Goal: Check status: Check status

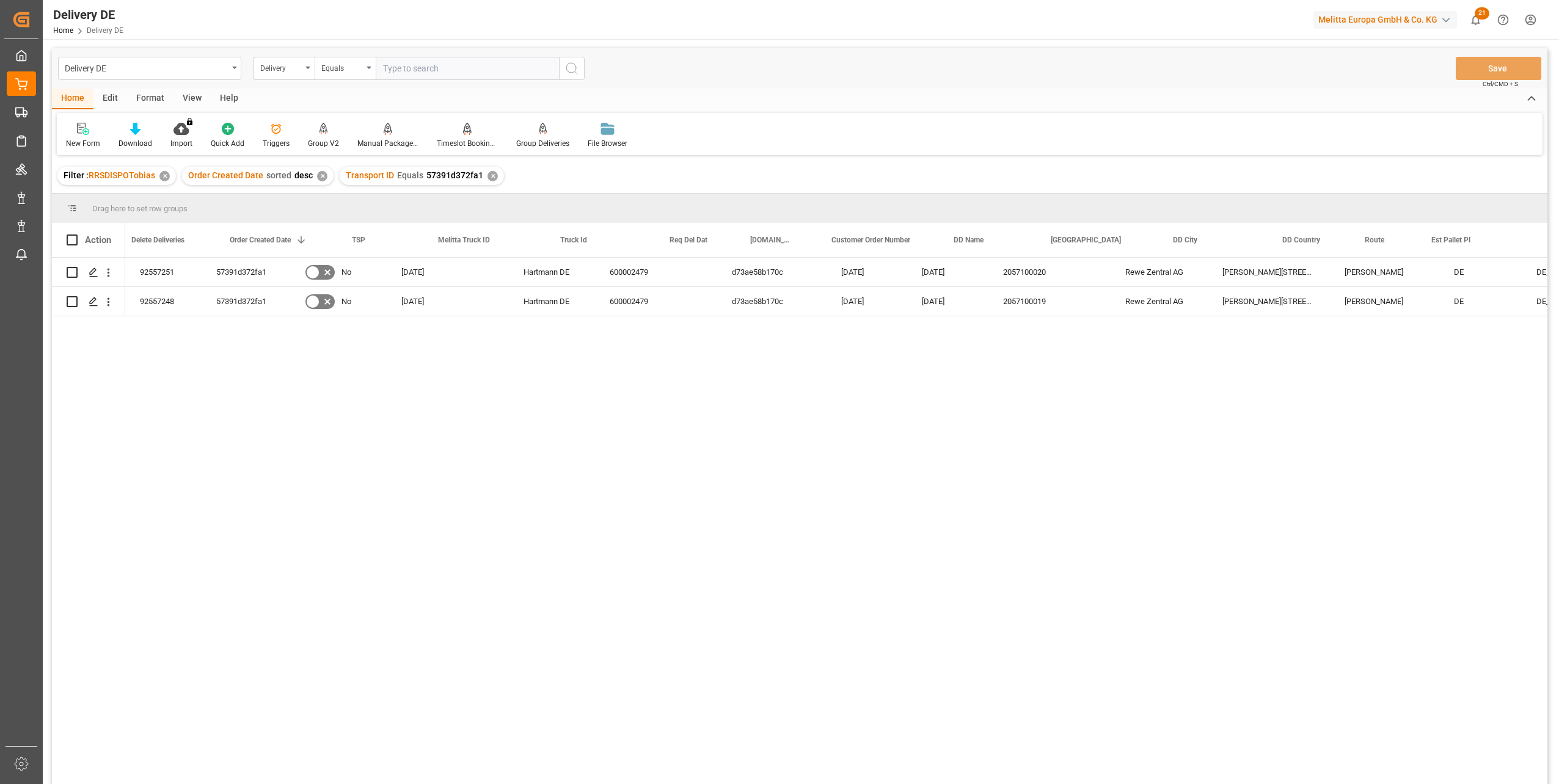
scroll to position [0, 171]
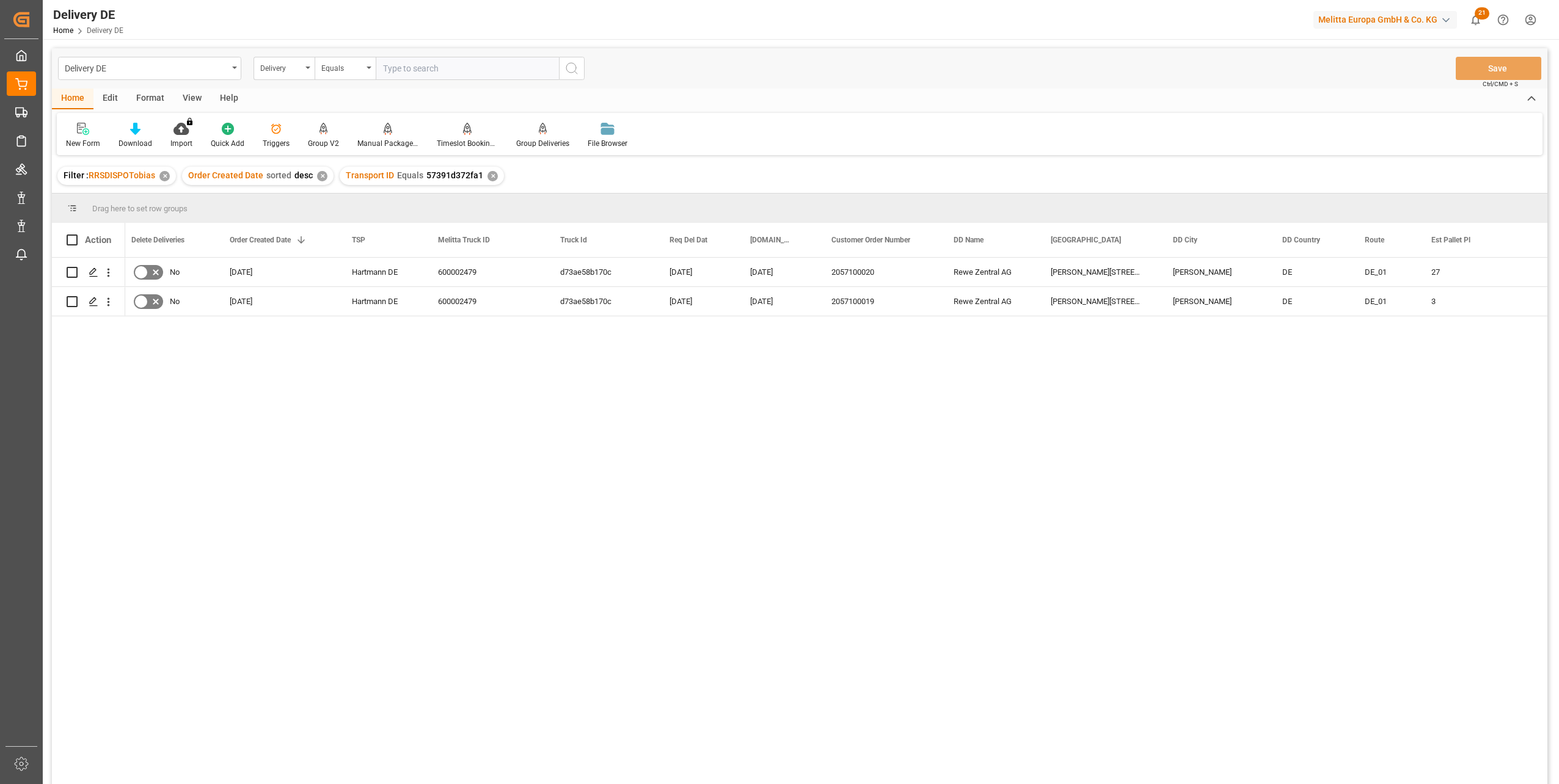
click at [411, 75] on input "text" at bounding box center [467, 68] width 183 height 23
type input "92555692"
click at [569, 65] on icon "search button" at bounding box center [572, 68] width 15 height 15
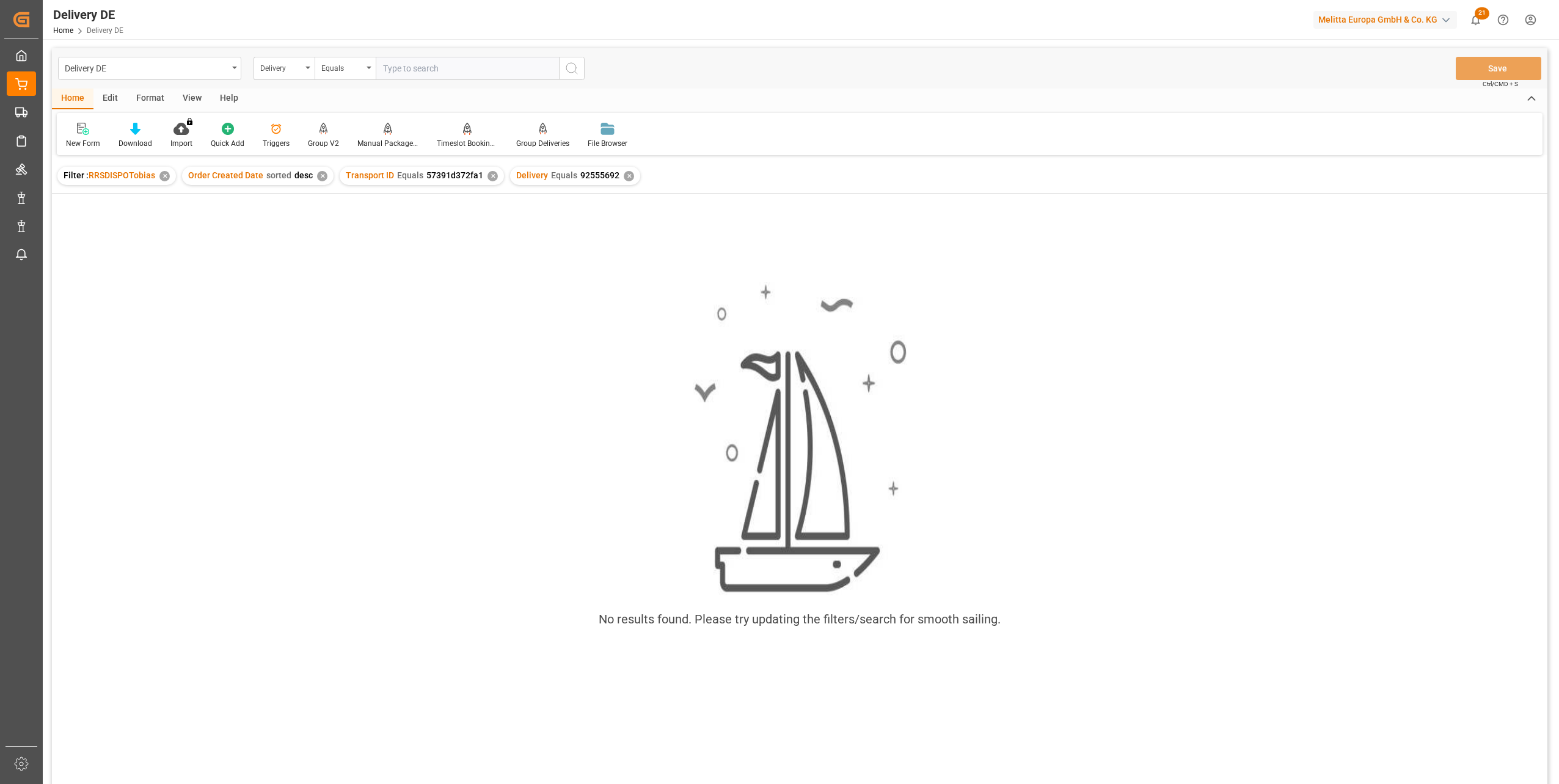
click at [488, 173] on div "✕" at bounding box center [493, 177] width 11 height 11
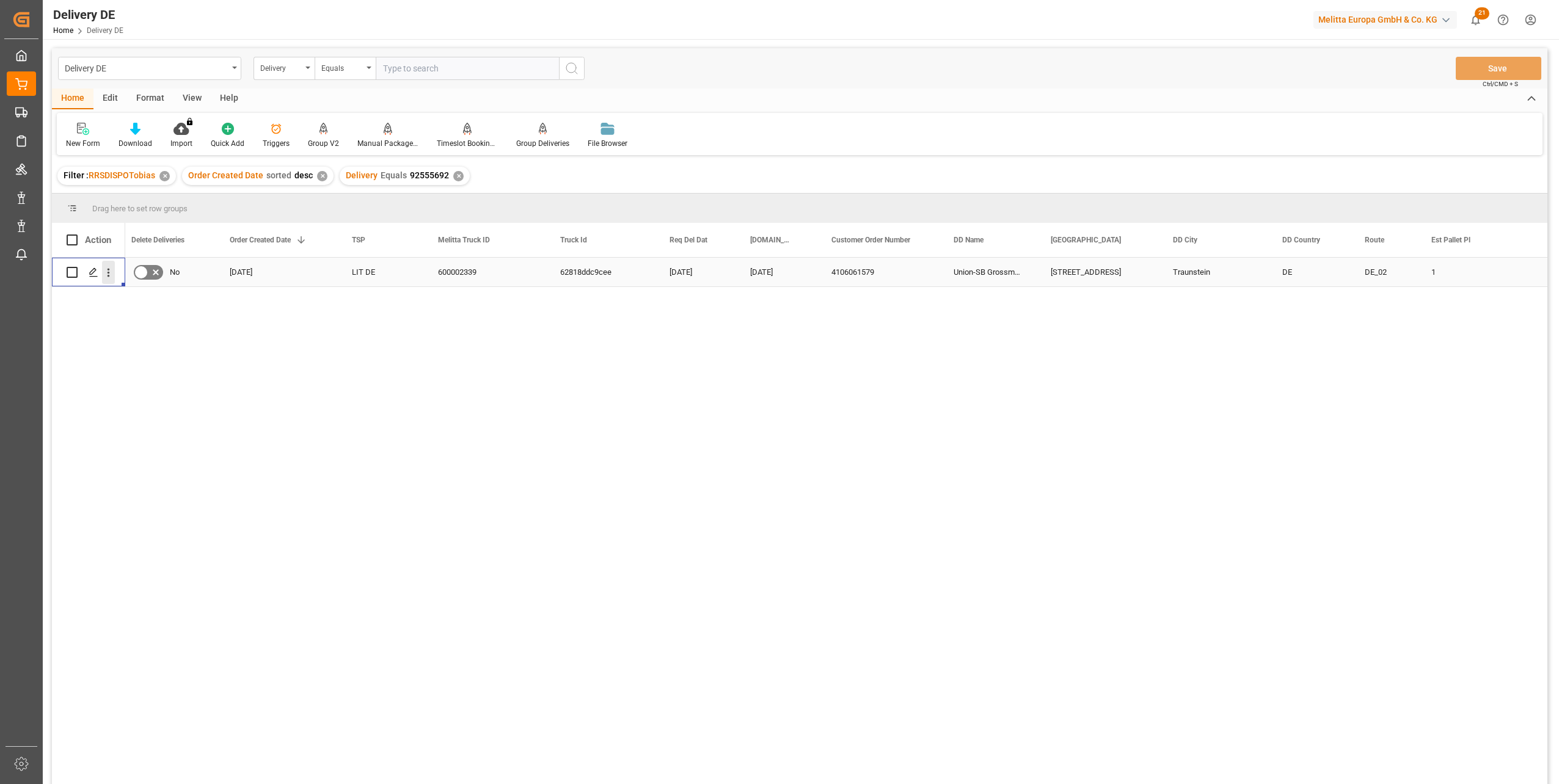
click at [113, 275] on icon "open menu" at bounding box center [108, 273] width 13 height 13
click at [150, 299] on span "Open in new tab" at bounding box center [189, 298] width 111 height 13
click at [290, 65] on div "Delivery" at bounding box center [281, 66] width 42 height 14
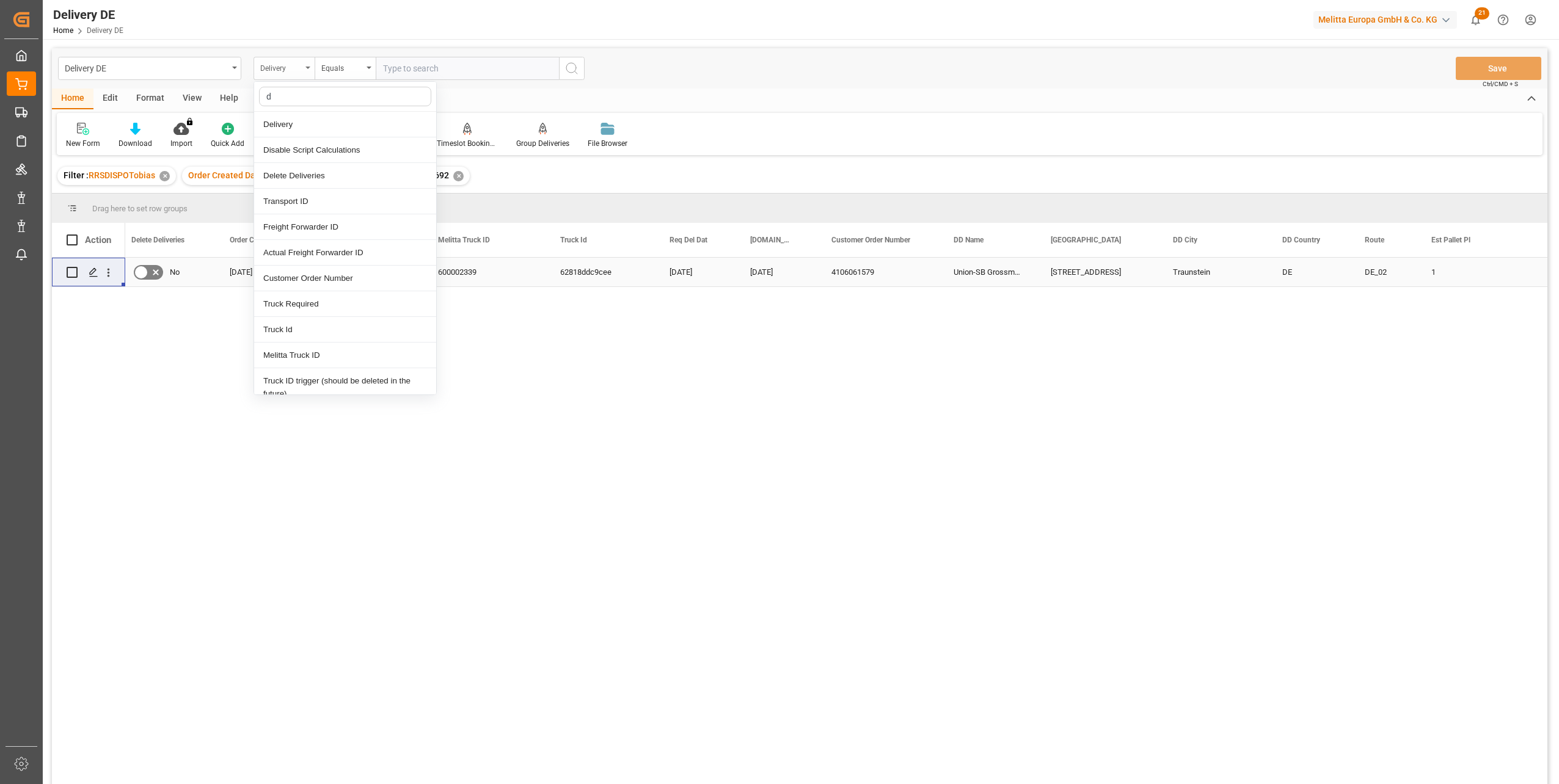
type input "dd"
click at [315, 259] on div "DD City" at bounding box center [345, 253] width 182 height 26
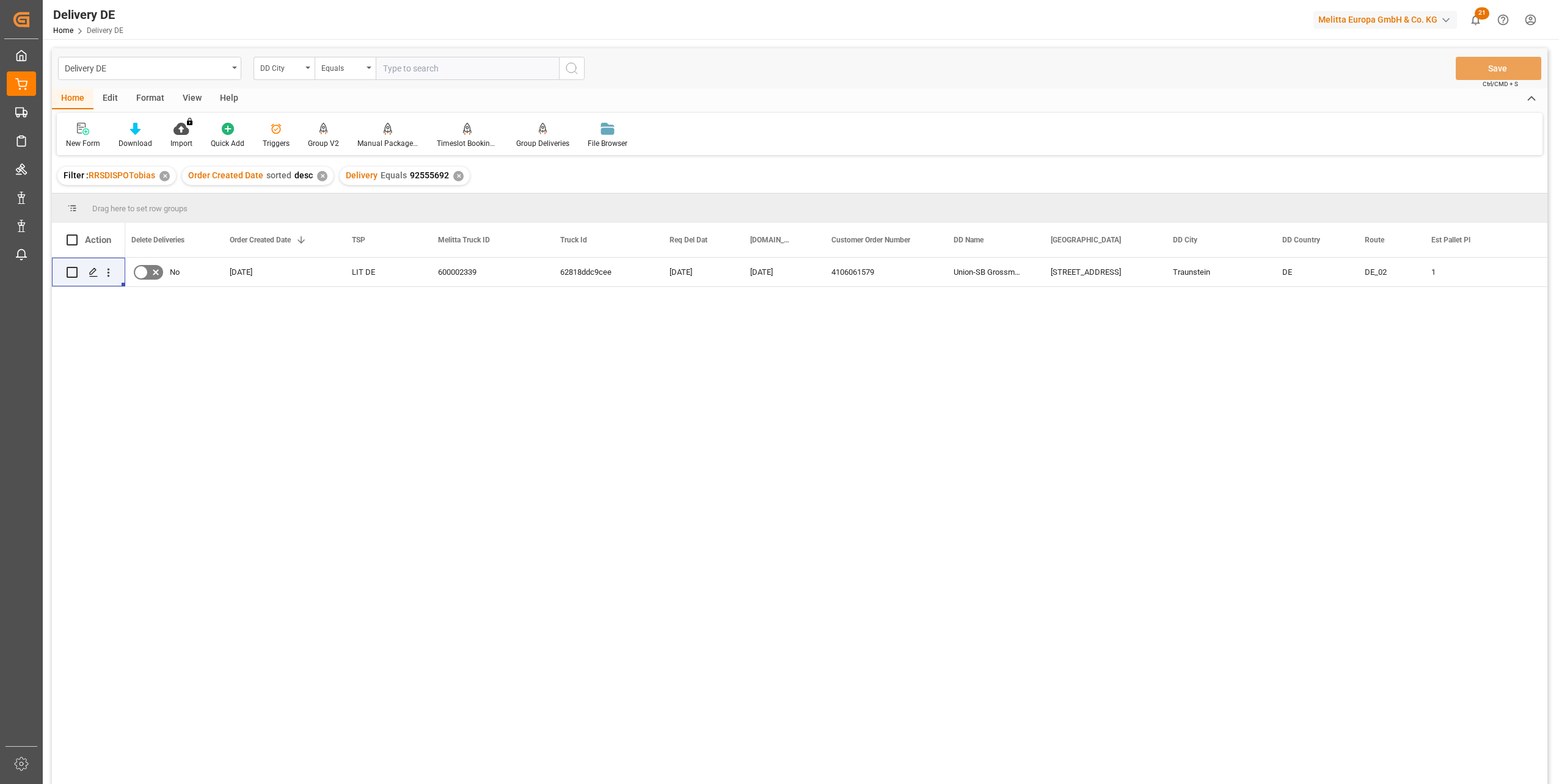
click at [393, 73] on input "text" at bounding box center [467, 68] width 183 height 23
type input "waghaeusel"
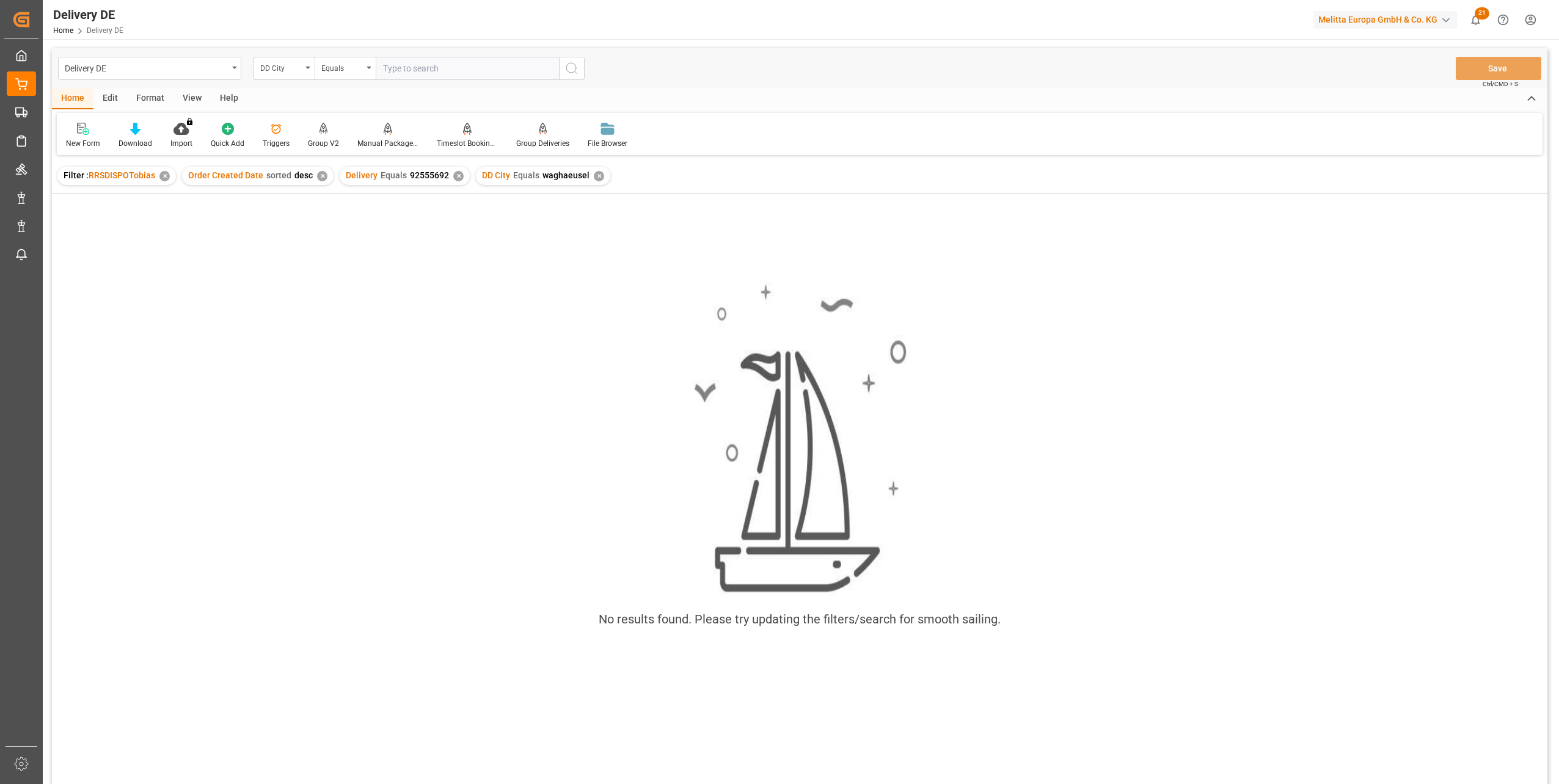
click at [457, 175] on div "✕" at bounding box center [459, 177] width 11 height 11
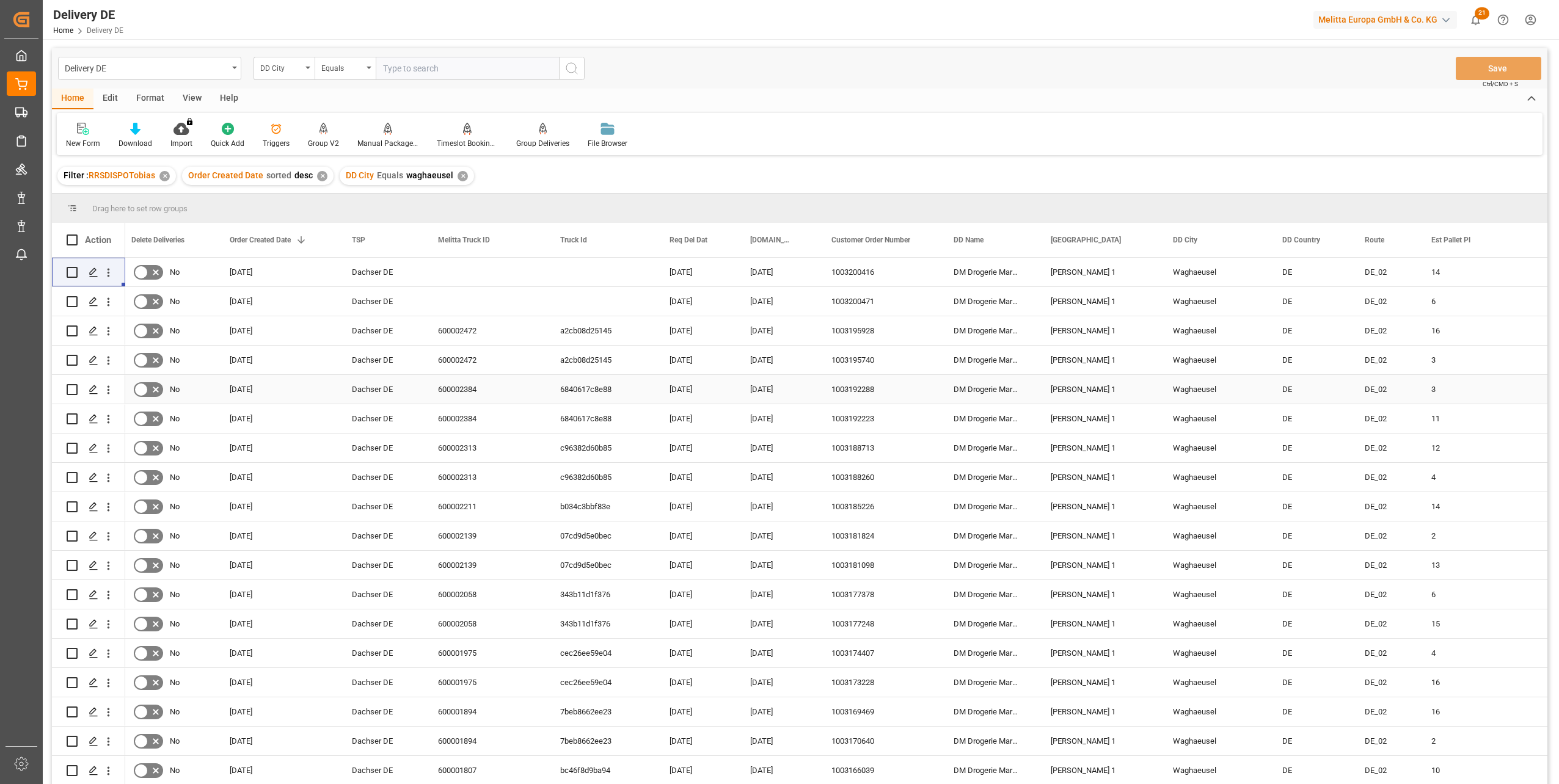
click at [858, 386] on div "1003192288" at bounding box center [877, 389] width 122 height 28
click at [863, 416] on div "1003192223" at bounding box center [877, 418] width 122 height 28
click at [869, 442] on span "Copy" at bounding box center [901, 435] width 95 height 23
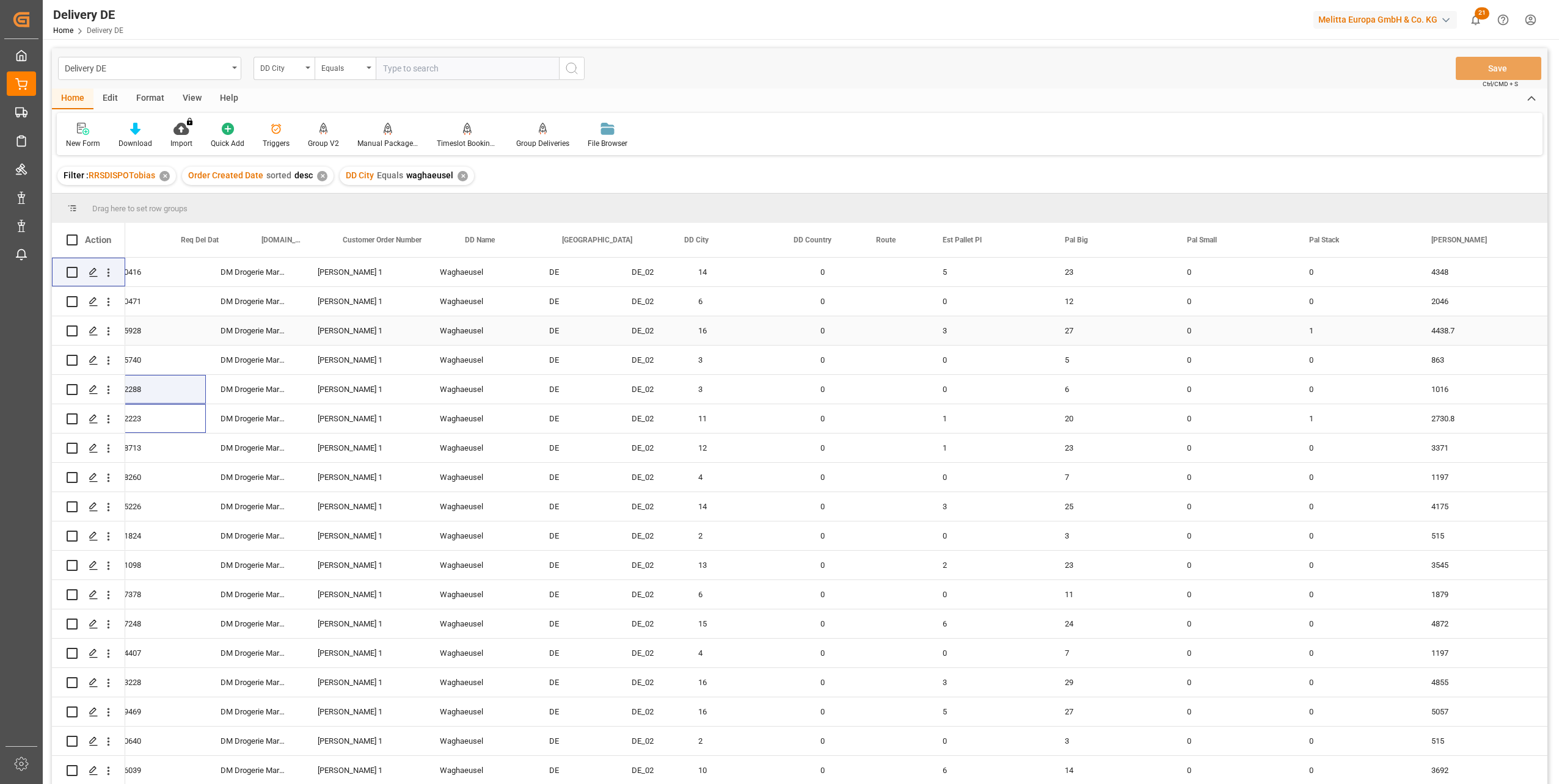
scroll to position [0, 660]
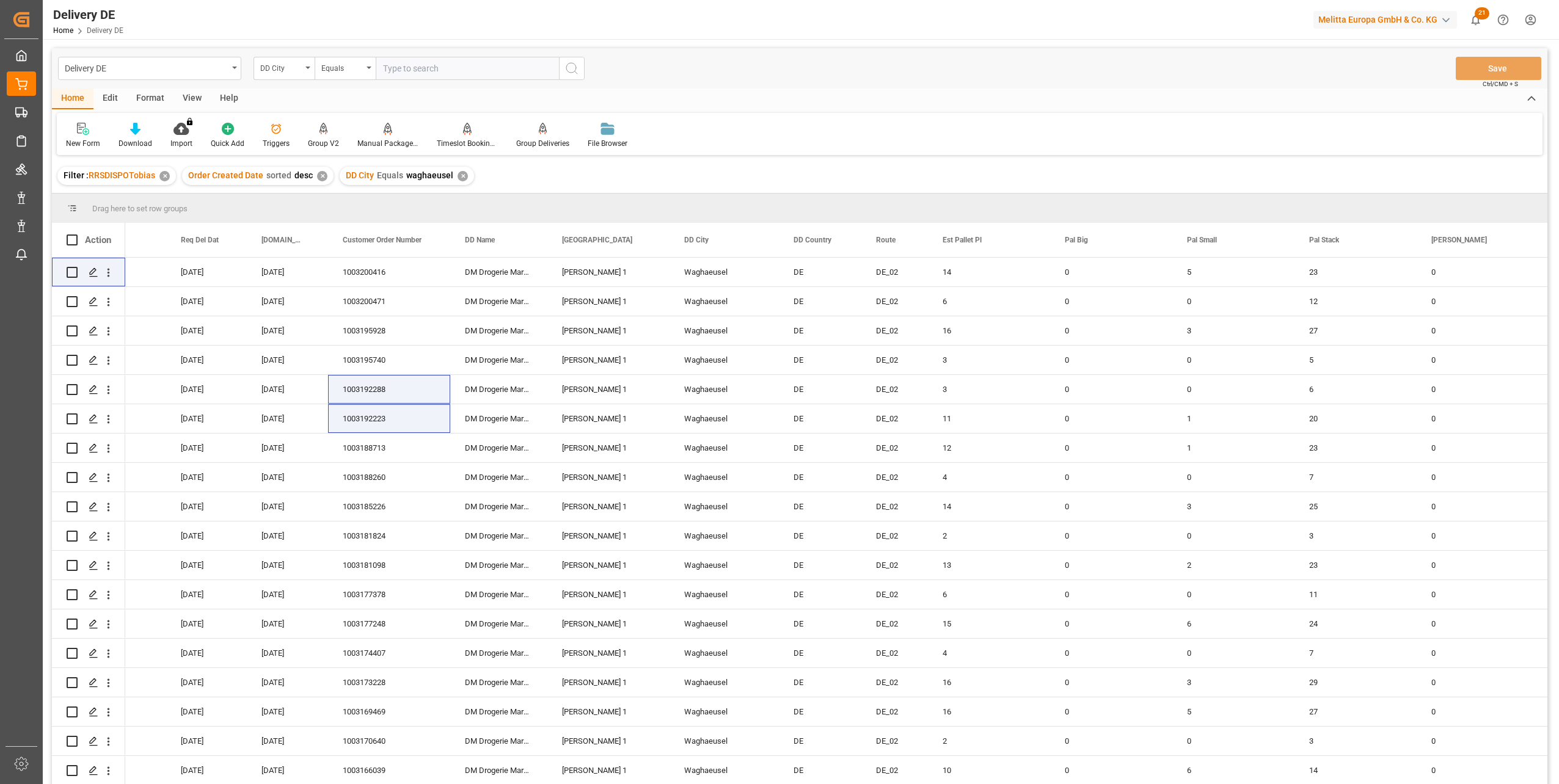
click at [468, 24] on div "Delivery DE Home Delivery DE Melitta Europa GmbH & Co. KG 21 Notifications Only…" at bounding box center [797, 19] width 1525 height 39
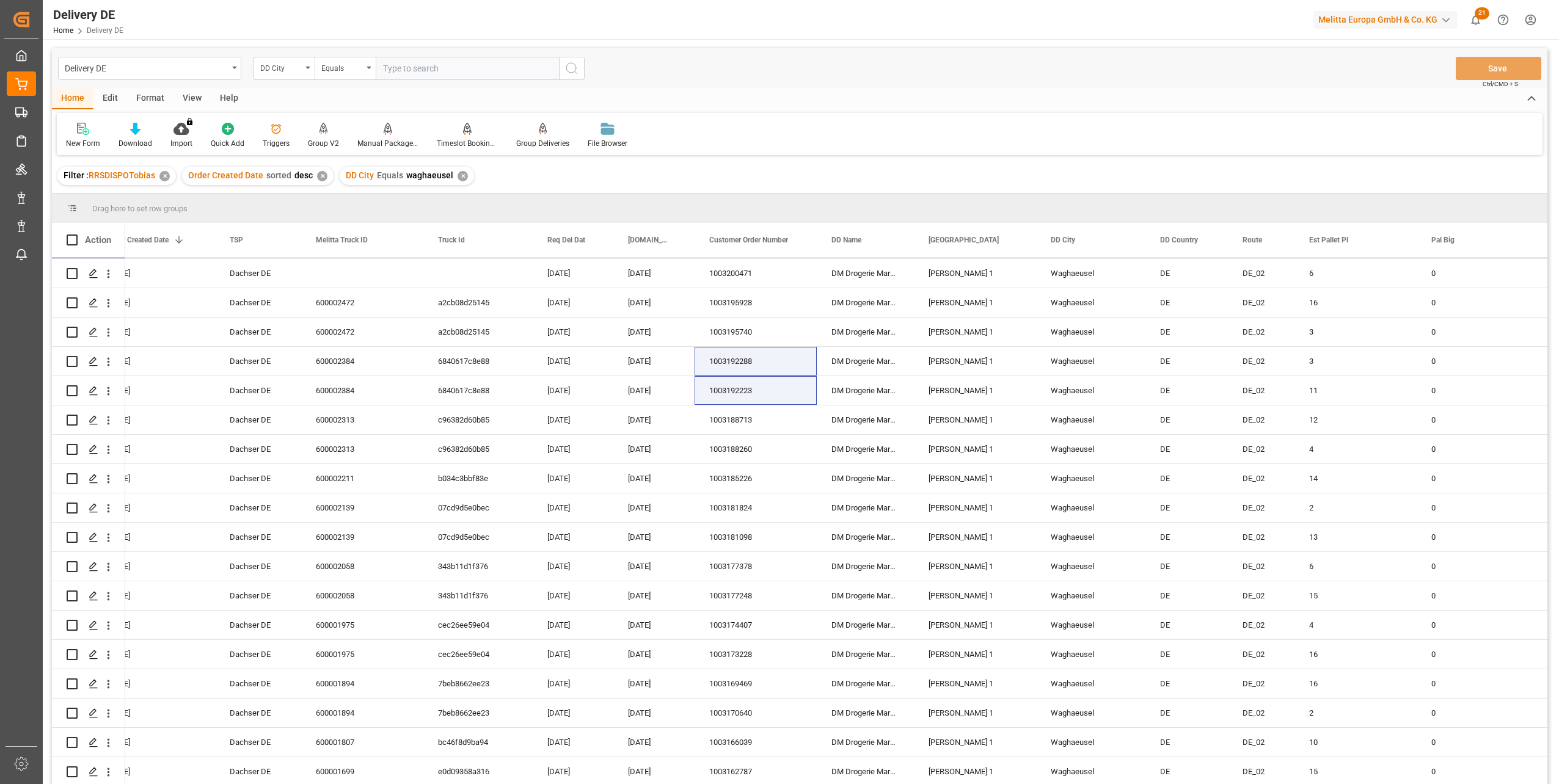
scroll to position [0, 0]
click at [171, 22] on div "Delivery DE Home Delivery DE Melitta Europa GmbH & Co. KG 21 Notifications Only…" at bounding box center [797, 19] width 1525 height 39
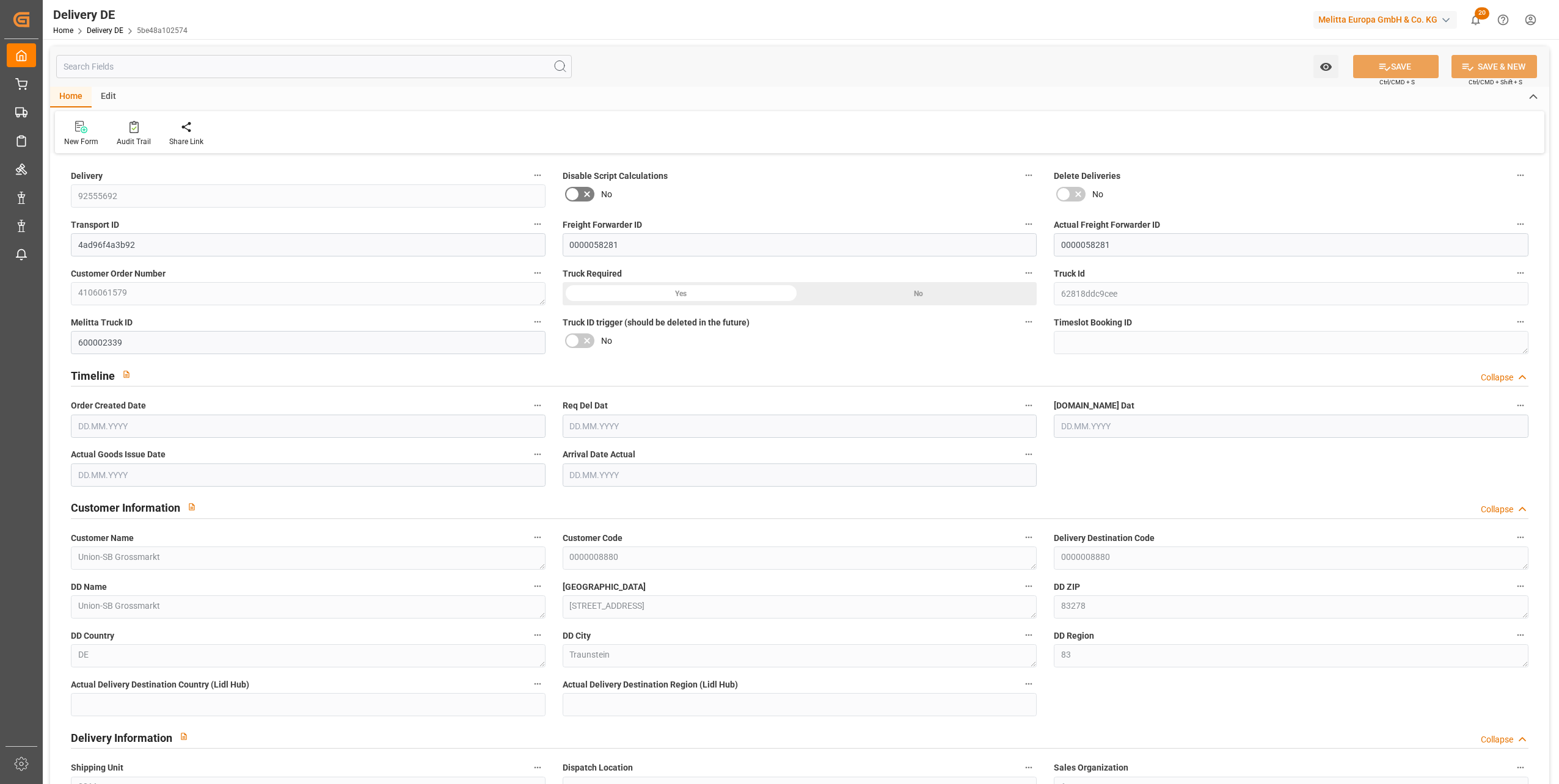
type input "1"
type input "0.75"
type input "118.611"
type input "160"
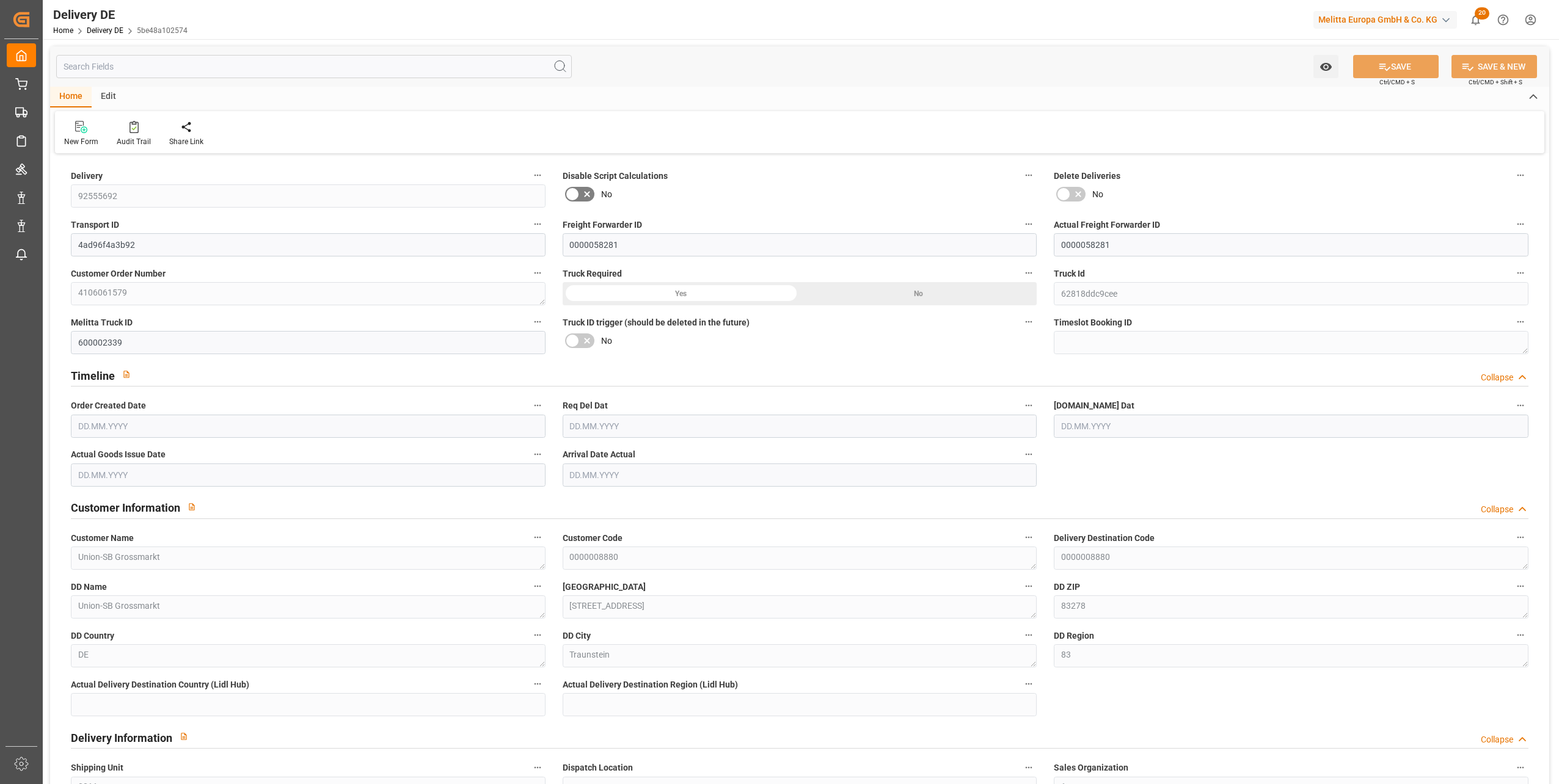
type input "696.085"
type input "[DATE]"
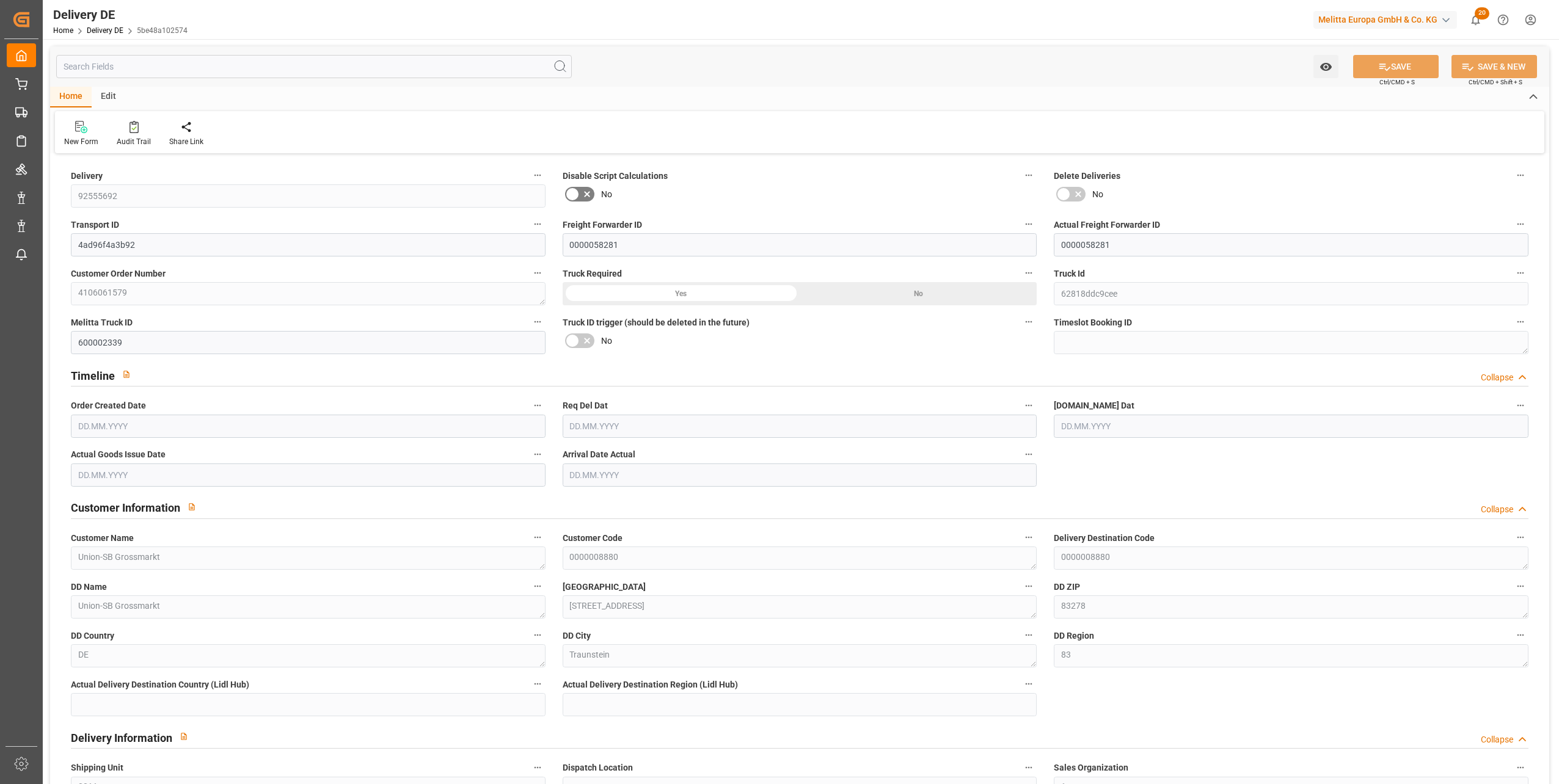
type input "[DATE]"
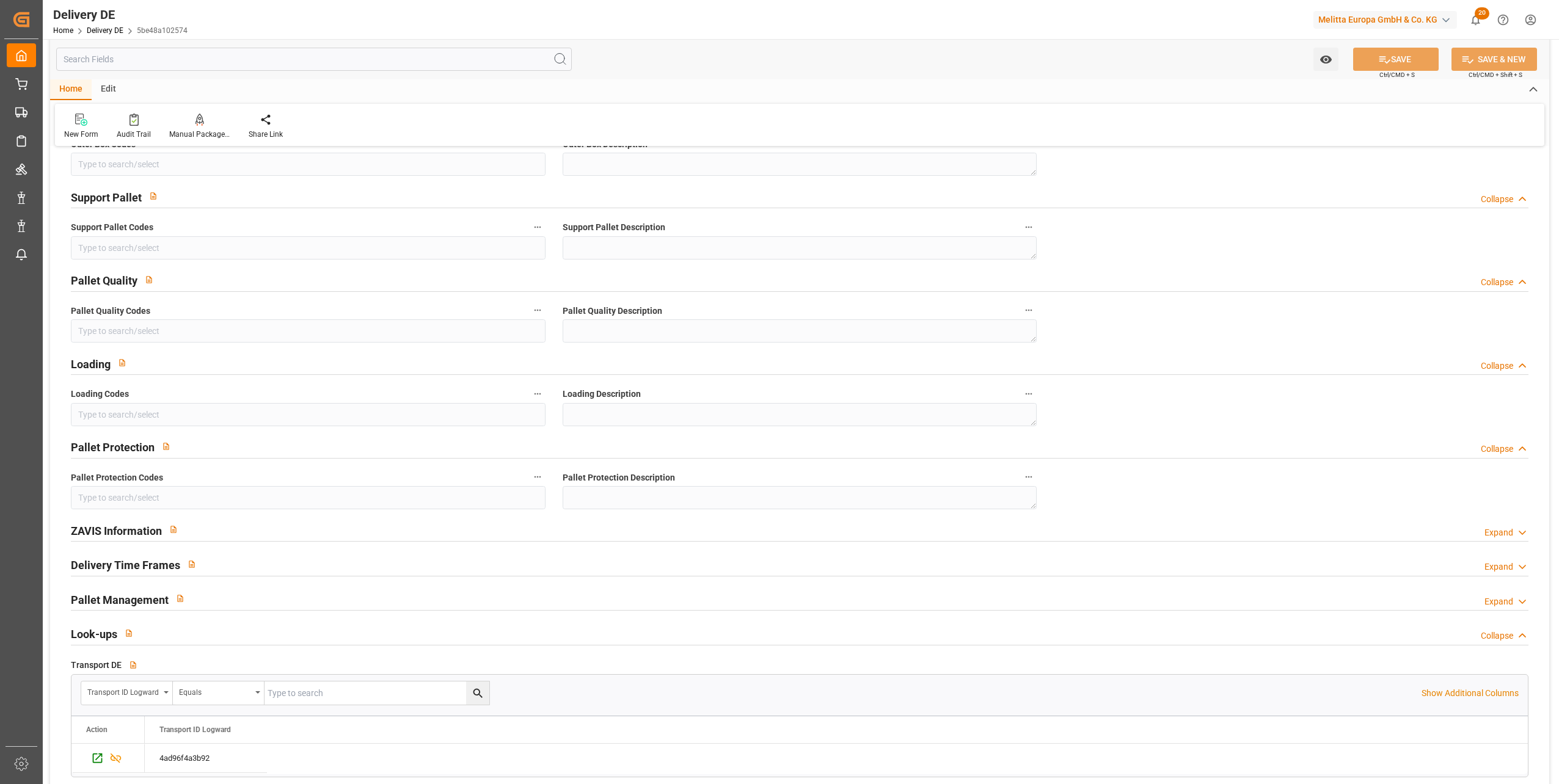
scroll to position [1404, 0]
click at [99, 762] on icon "Press SPACE to select this row." at bounding box center [97, 758] width 10 height 10
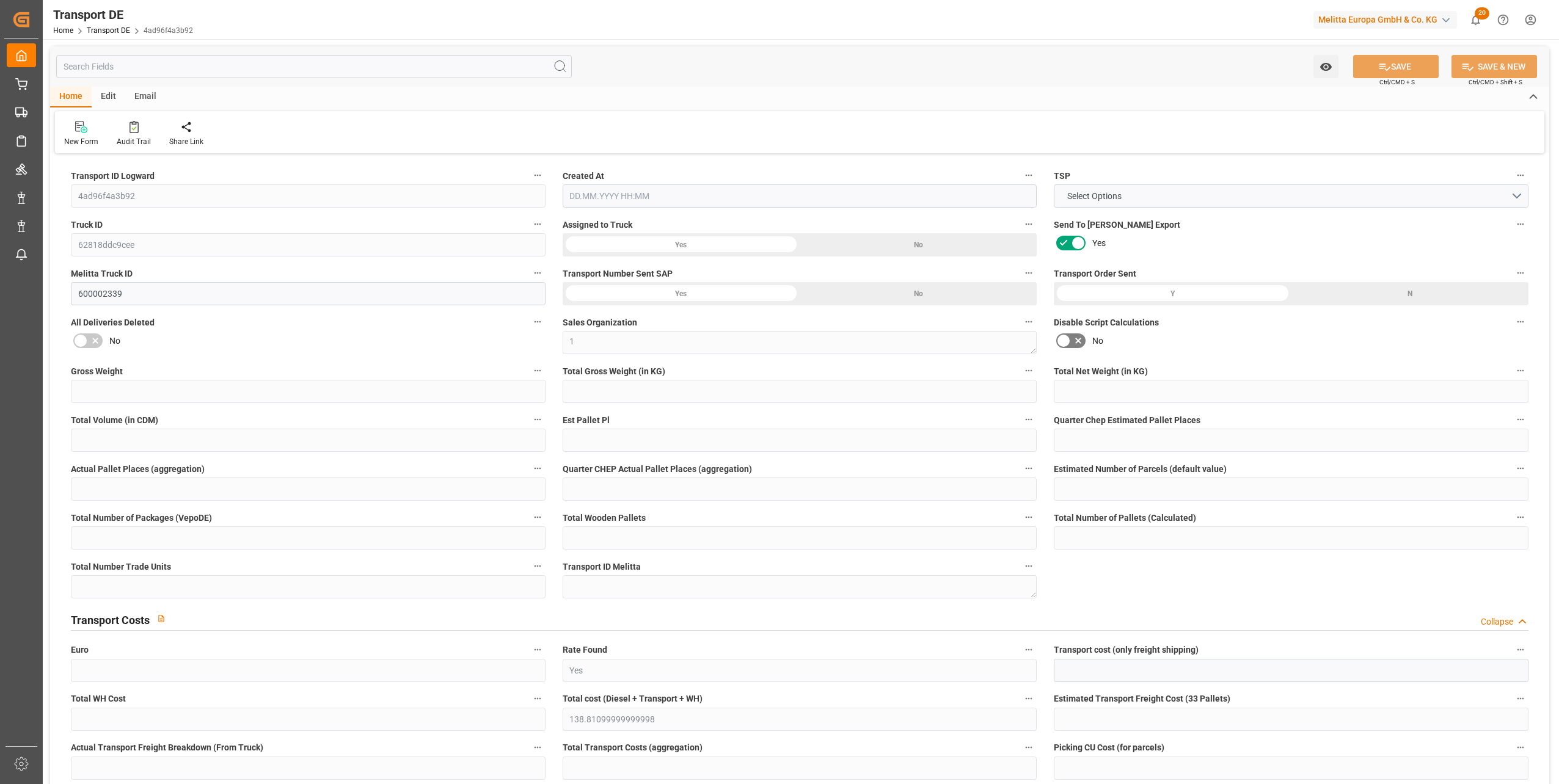
type input "160"
type input "136.196"
type input "118.611"
type input "696.085"
type input "1"
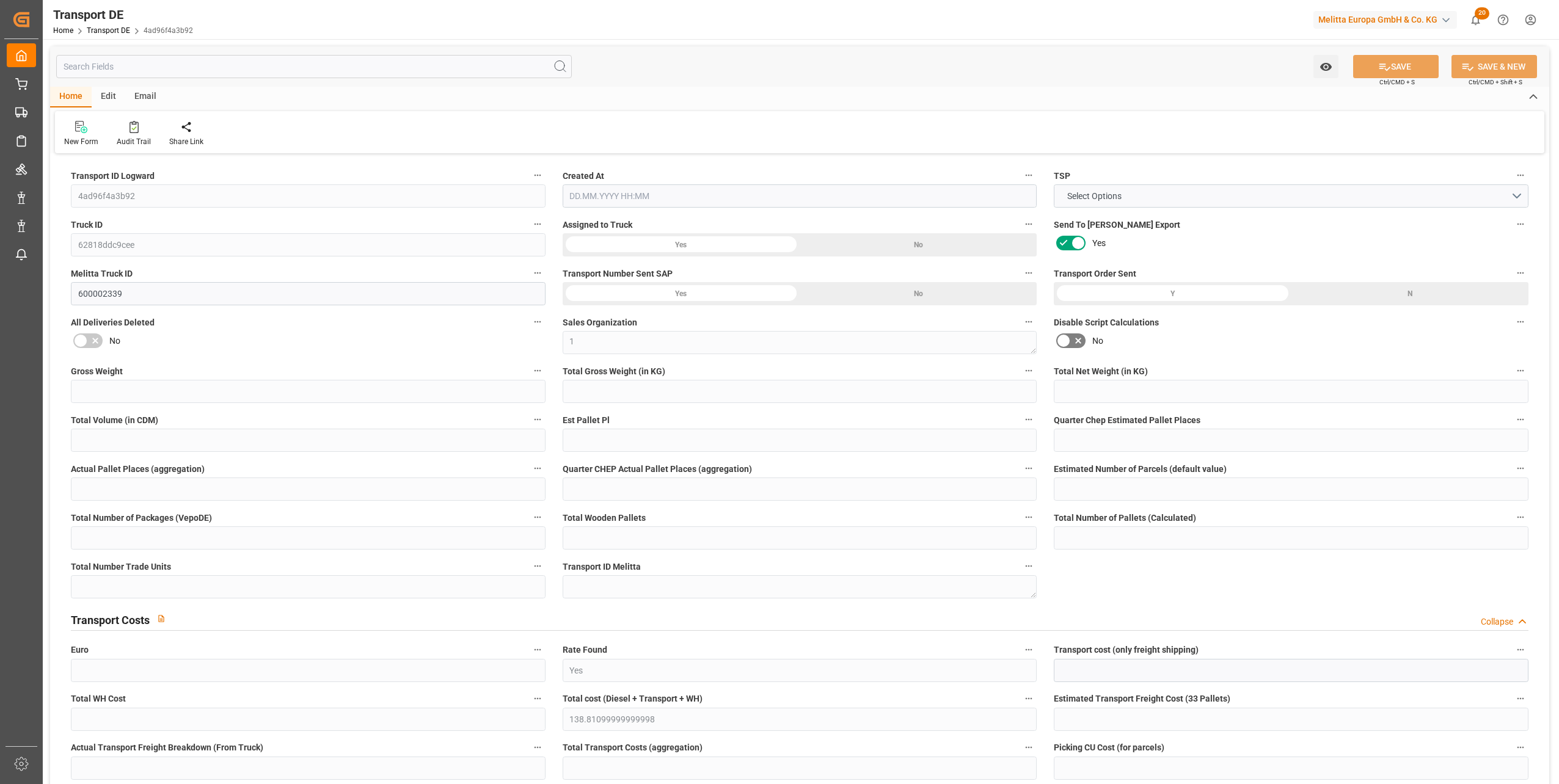
type input "0"
type input "0.75"
type input "0"
type input "1"
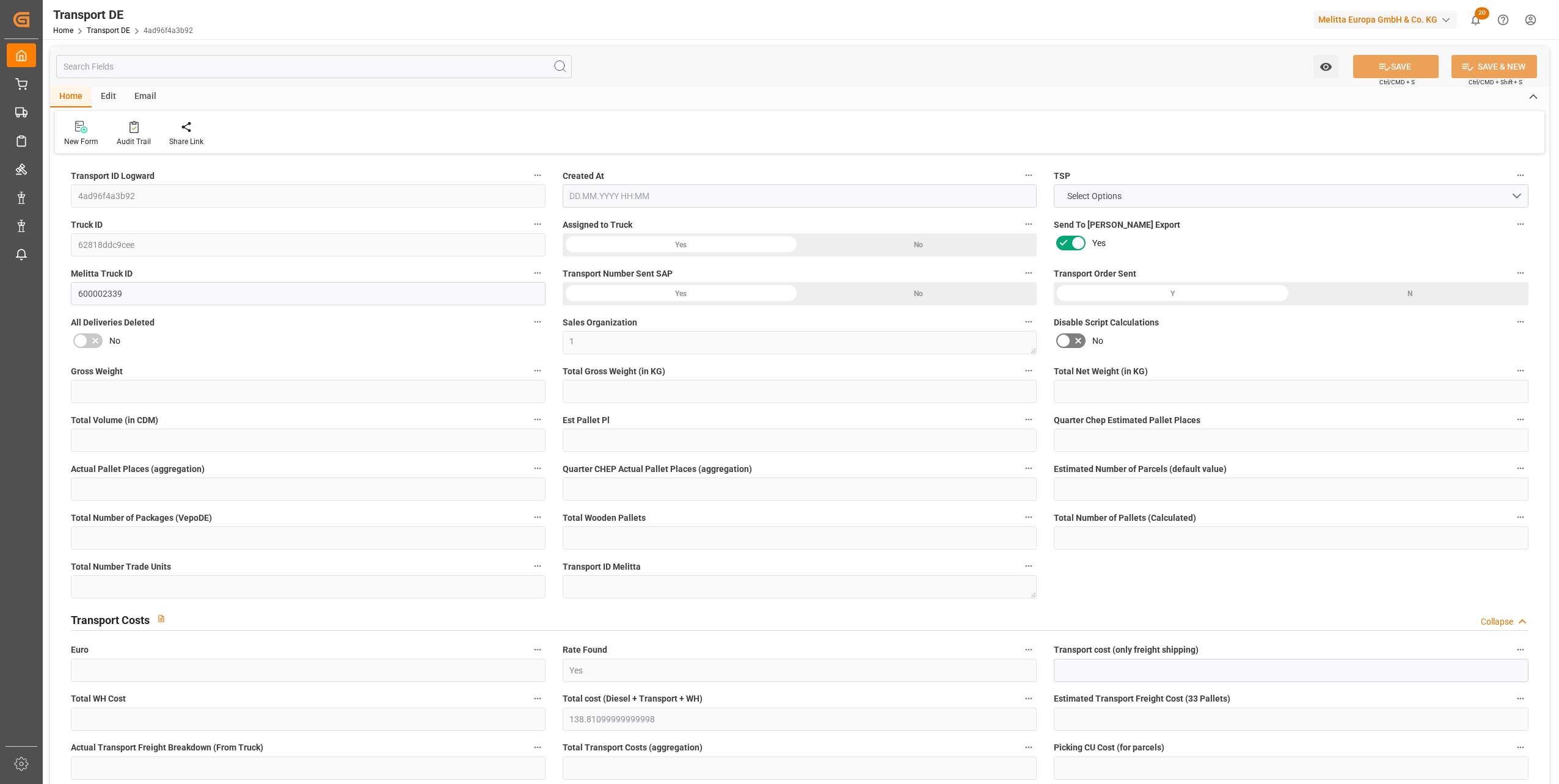
type input "1"
type input "0"
type input "62"
type input "0"
type input "81.38"
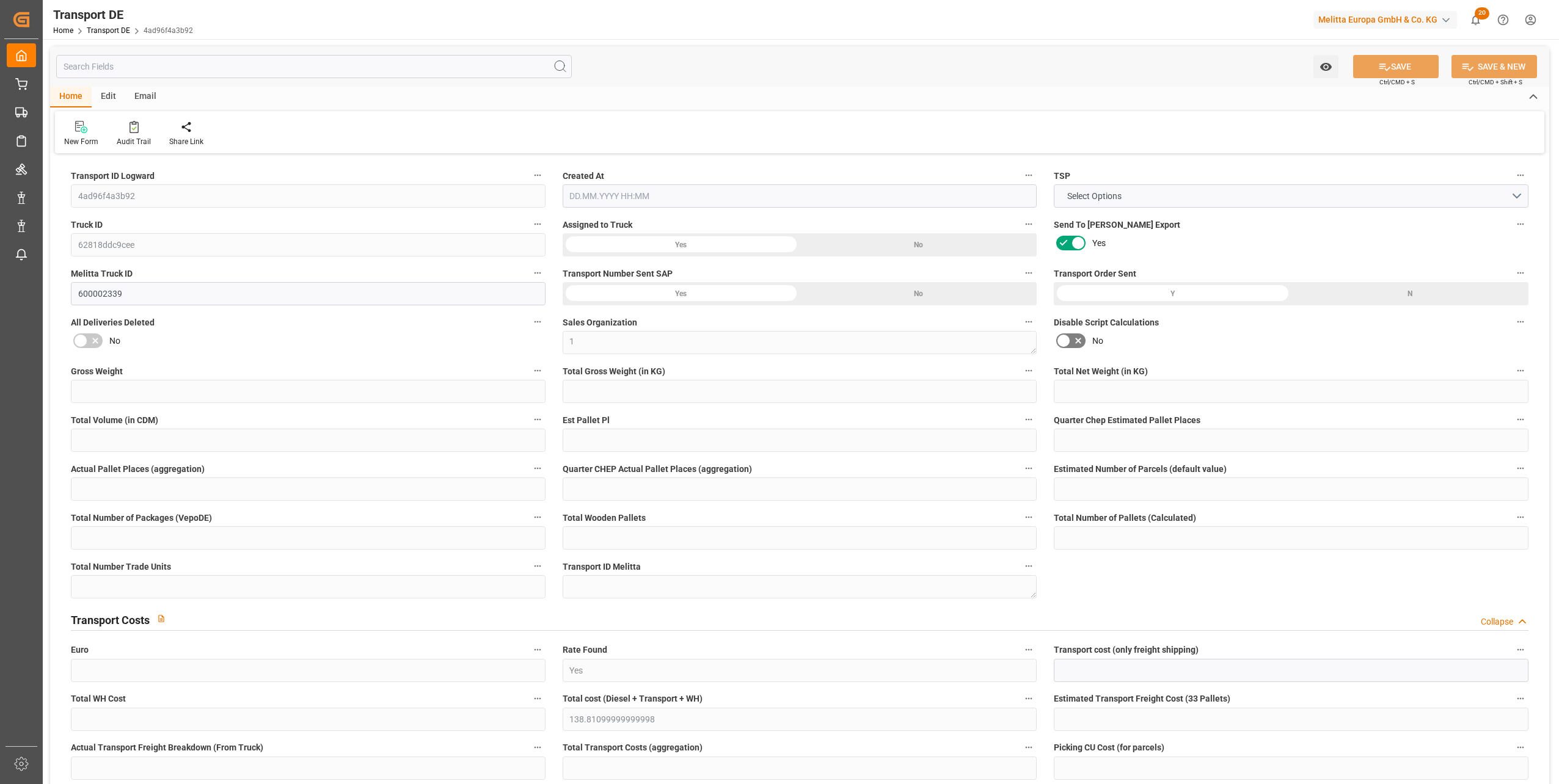
type input "57.431"
type input "81.38"
type input "83"
type input "0"
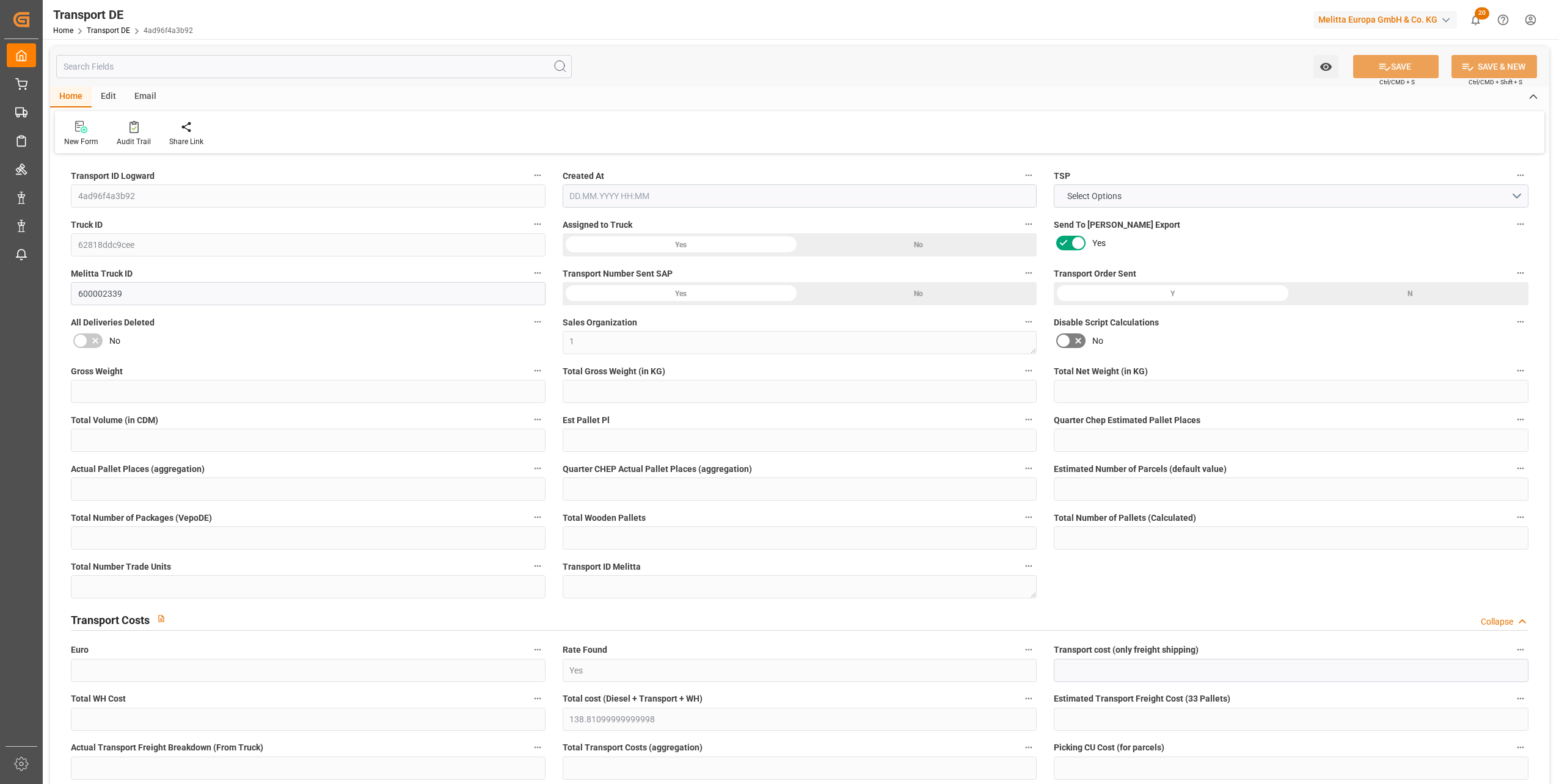
type input "1"
type input "0"
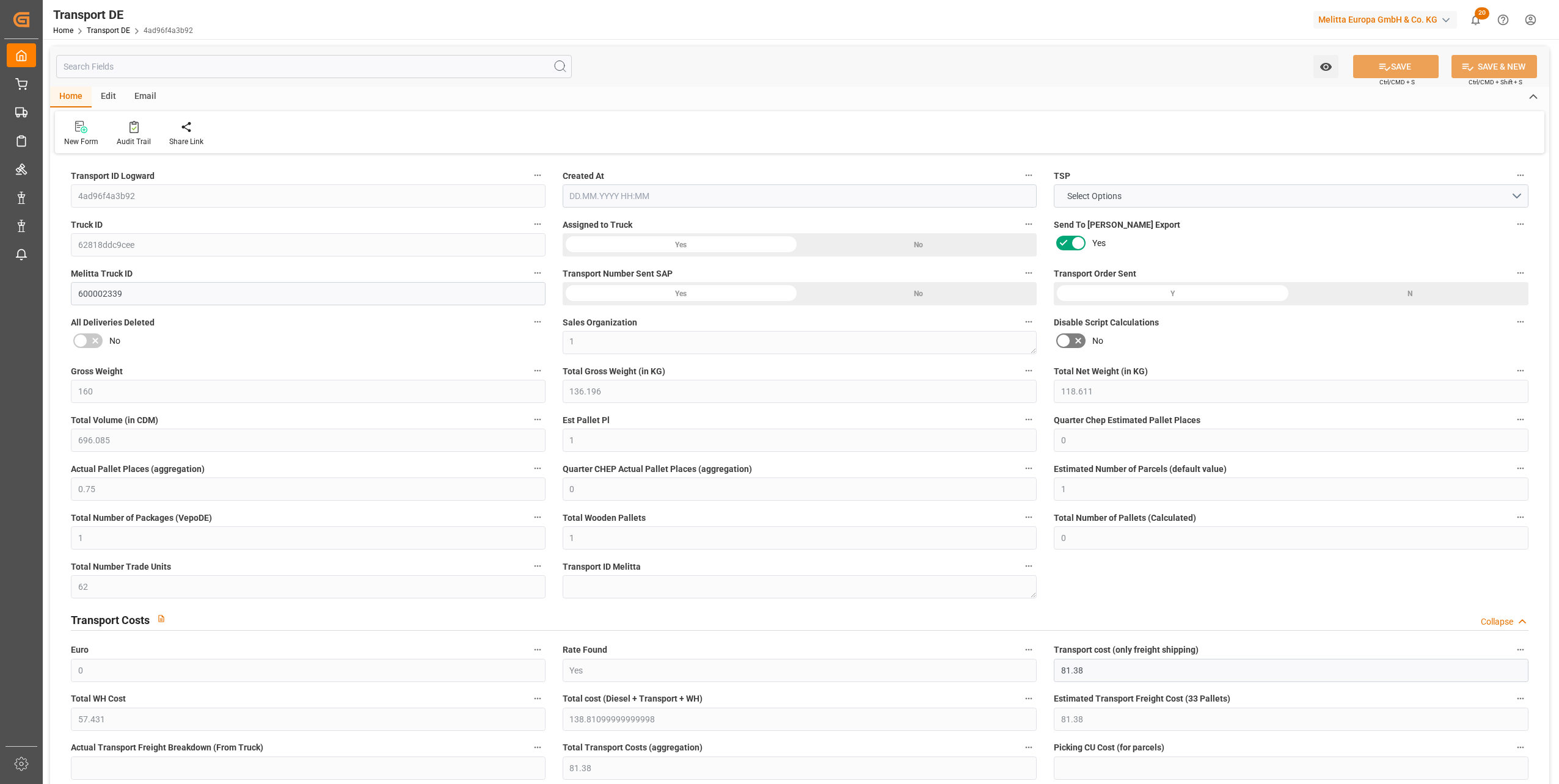
type input "0"
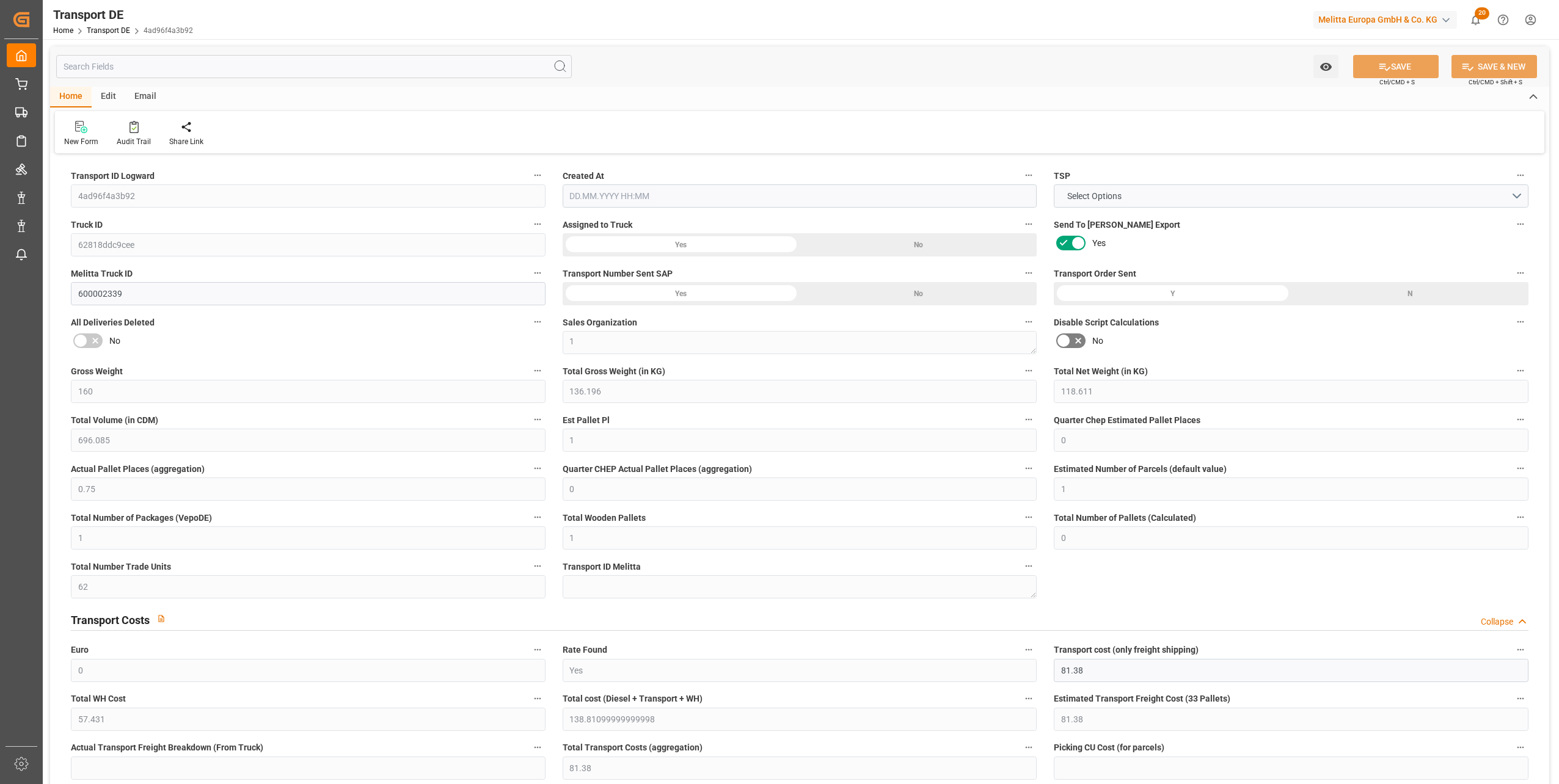
type input "0"
type input "136.196"
type input "4710.8598"
type input "21"
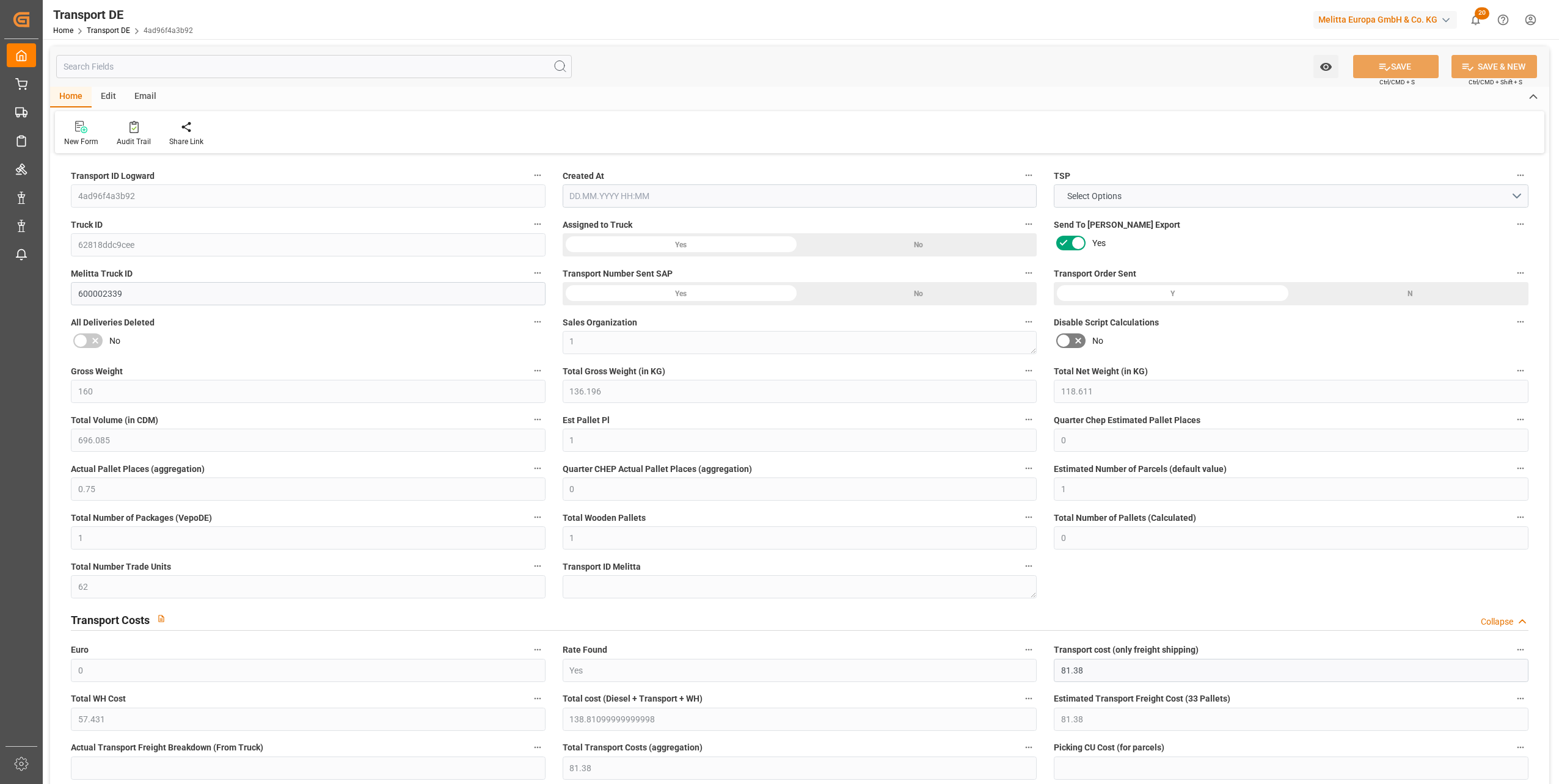
type input "35"
type input "0"
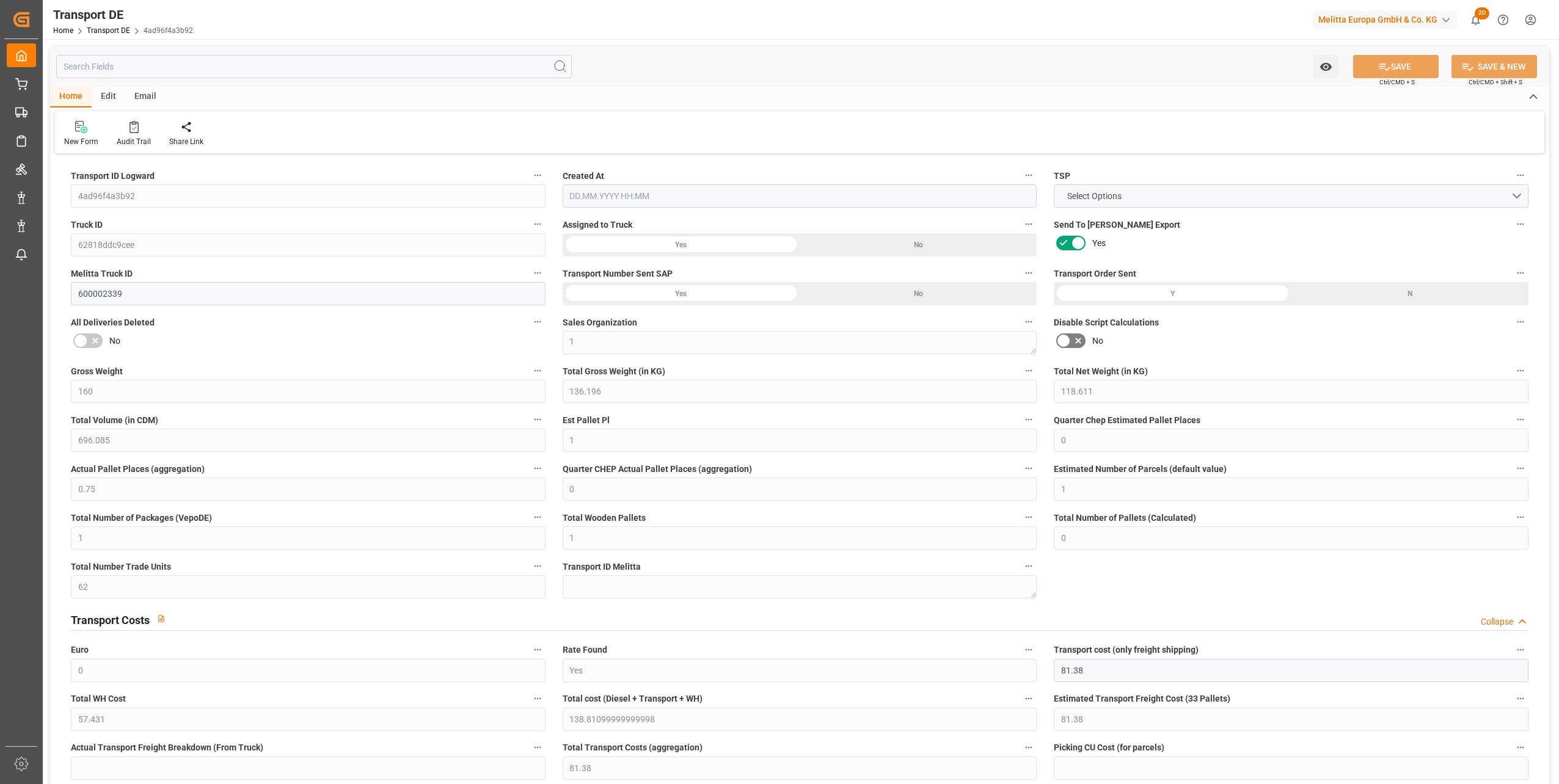
type input "0"
type input "1"
type input "0"
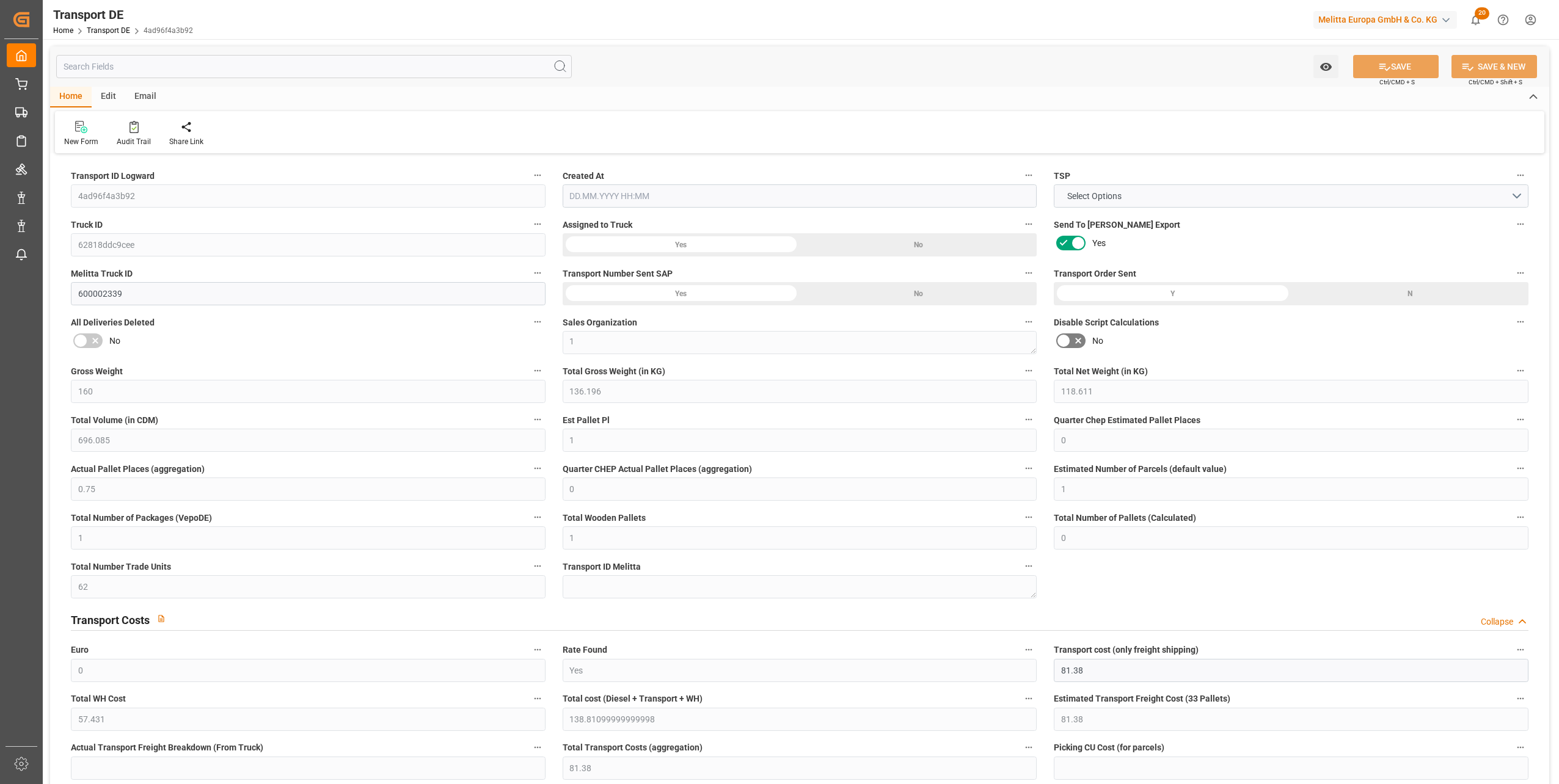
type input "62"
type input "138.811"
type input "81.38"
type input "05.09.2025 21:02"
type input "[DATE]"
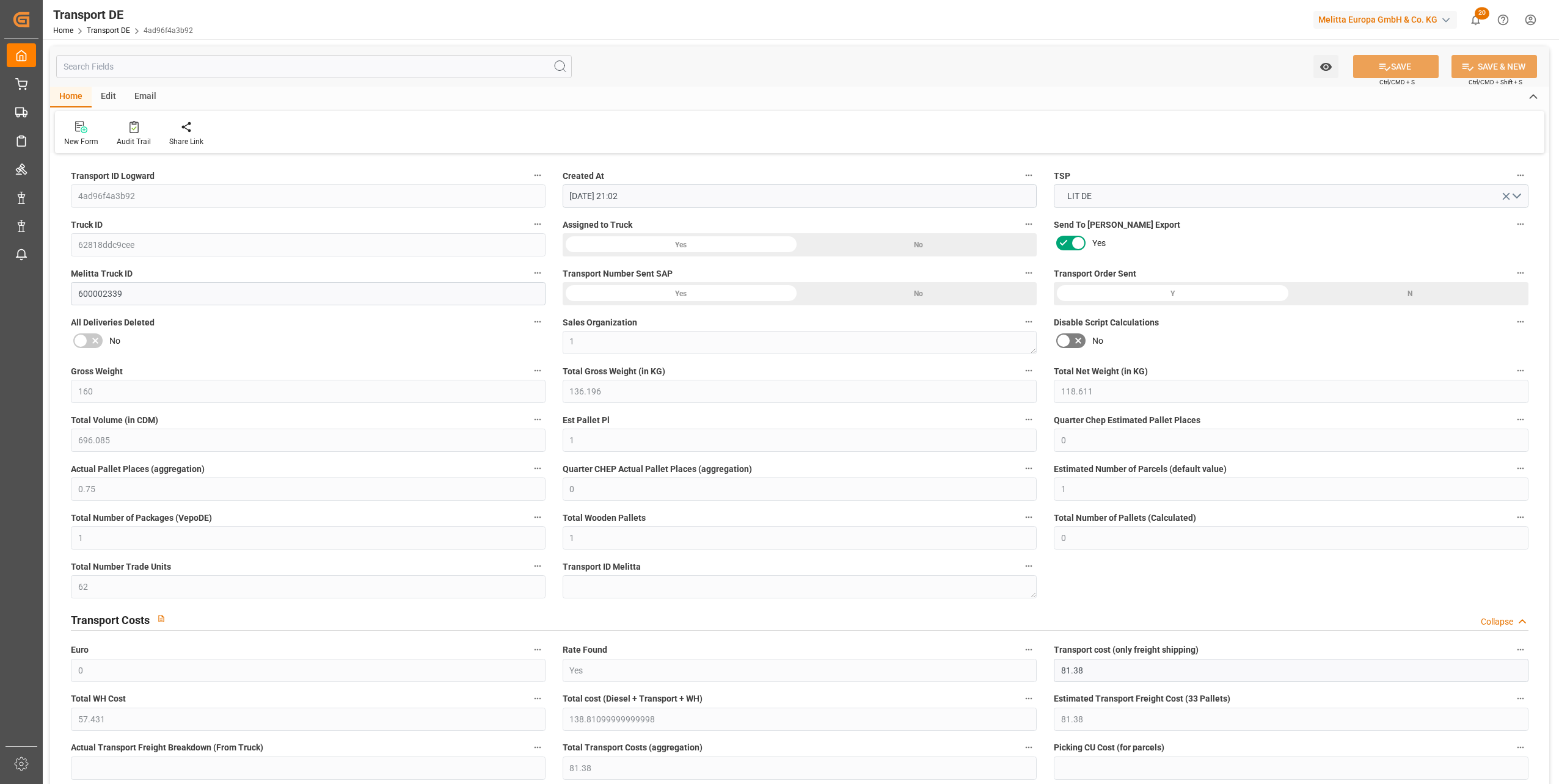
type input "[DATE]"
click at [15, 179] on div "Created by potrace 1.15, written by Peter Selinger 2001-2017 Created by potrace…" at bounding box center [780, 392] width 1559 height 784
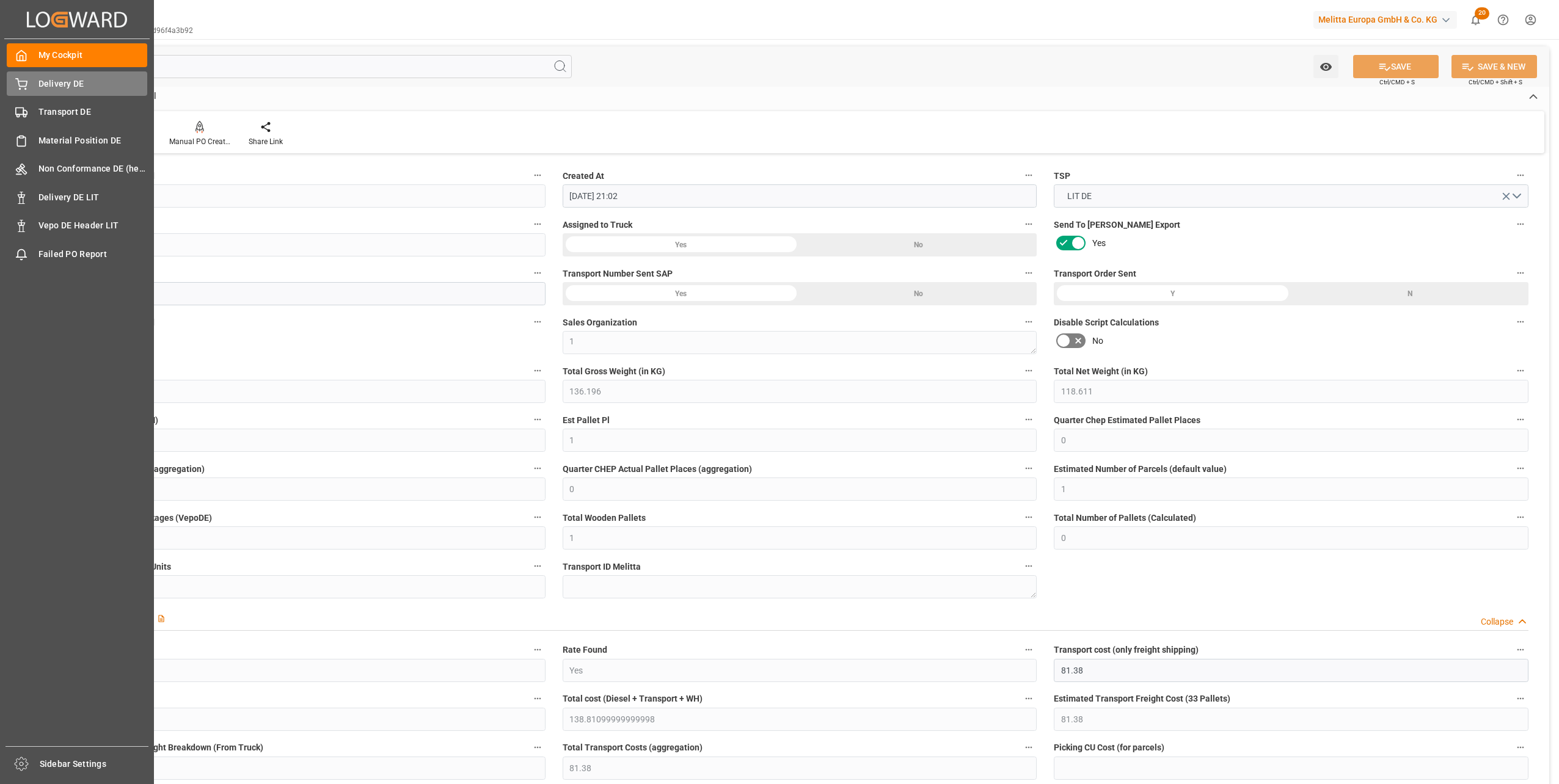
click at [43, 83] on span "Delivery DE" at bounding box center [93, 83] width 109 height 13
